Goal: Information Seeking & Learning: Learn about a topic

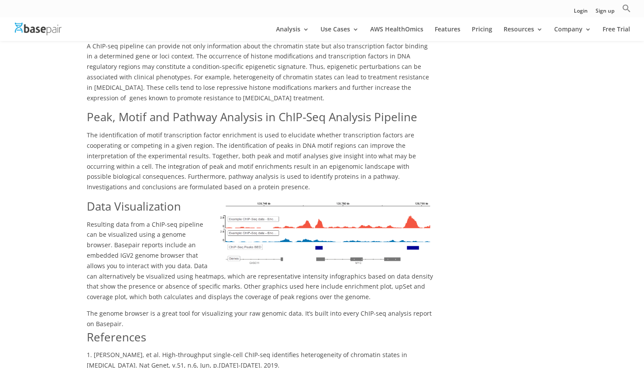
scroll to position [1309, 0]
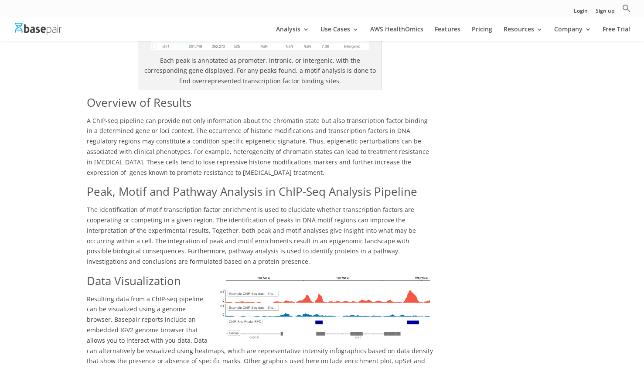
scroll to position [1309, 0]
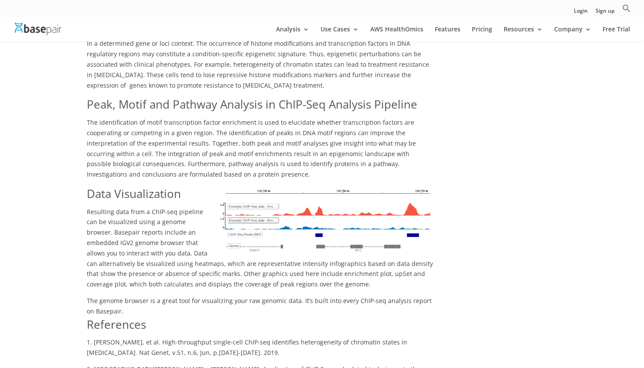
click at [271, 186] on img at bounding box center [325, 220] width 218 height 68
